Goal: Find specific page/section: Find specific page/section

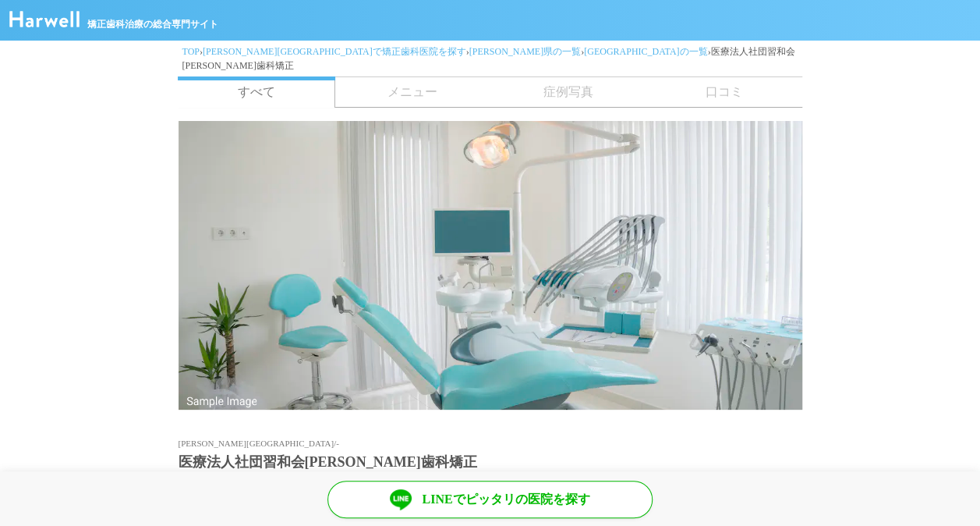
click at [416, 87] on span "メニュー" at bounding box center [413, 92] width 156 height 30
click at [544, 89] on span "症例写真" at bounding box center [569, 92] width 156 height 30
click at [741, 78] on span "口コミ" at bounding box center [724, 92] width 156 height 30
click at [285, 50] on link "[PERSON_NAME][GEOGRAPHIC_DATA]で矯正歯科医院を探す" at bounding box center [335, 51] width 264 height 11
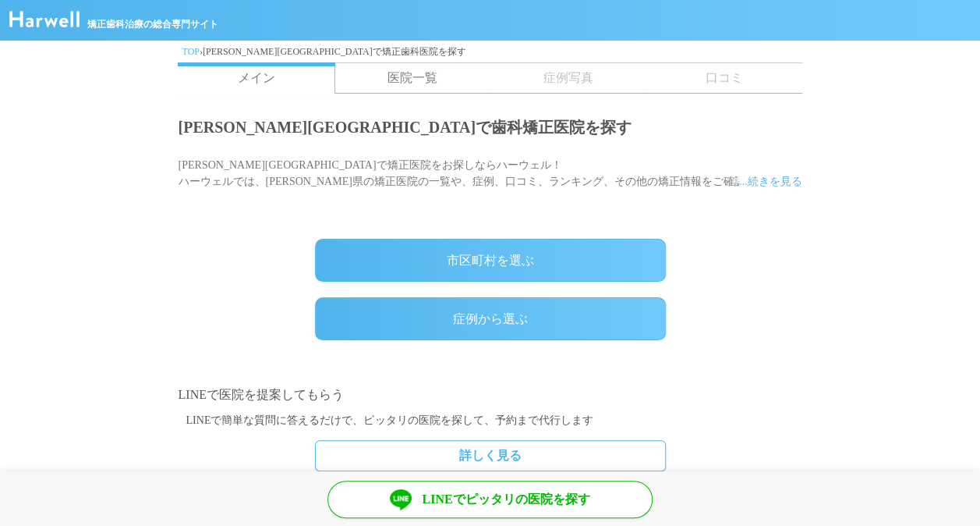
click at [193, 50] on link "TOP" at bounding box center [190, 51] width 17 height 11
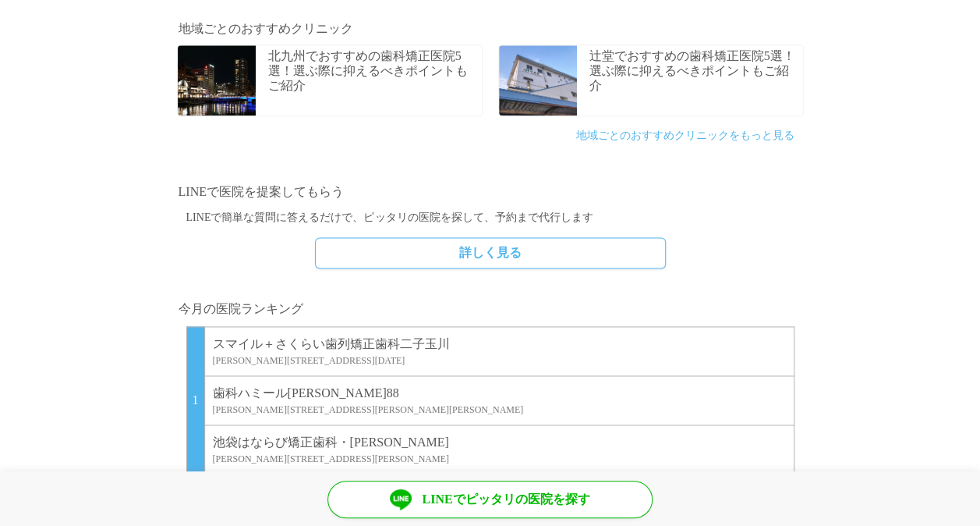
scroll to position [974, 0]
